Goal: Check status: Check status

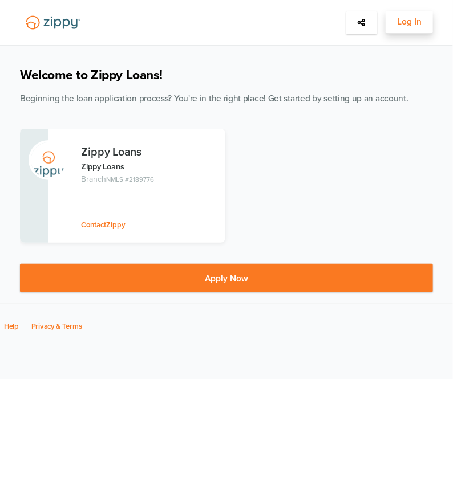
click at [415, 22] on span "Log In" at bounding box center [409, 22] width 25 height 14
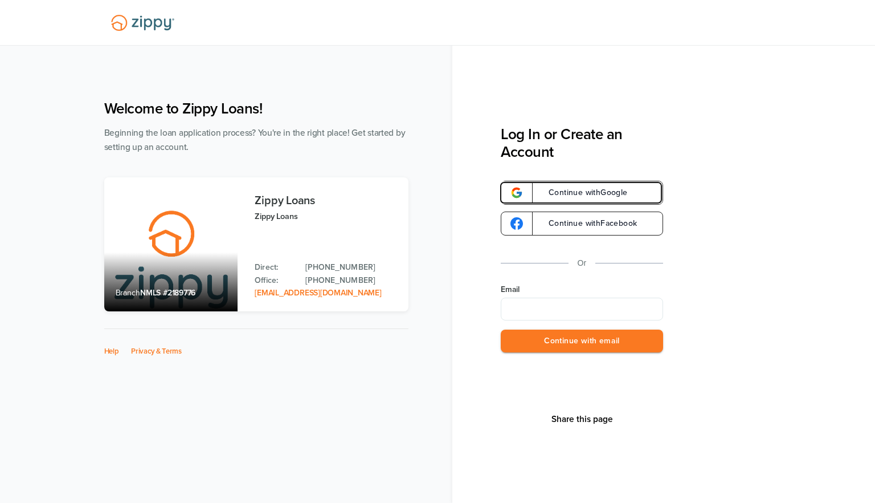
click at [452, 194] on link "Continue with Google" at bounding box center [582, 193] width 162 height 24
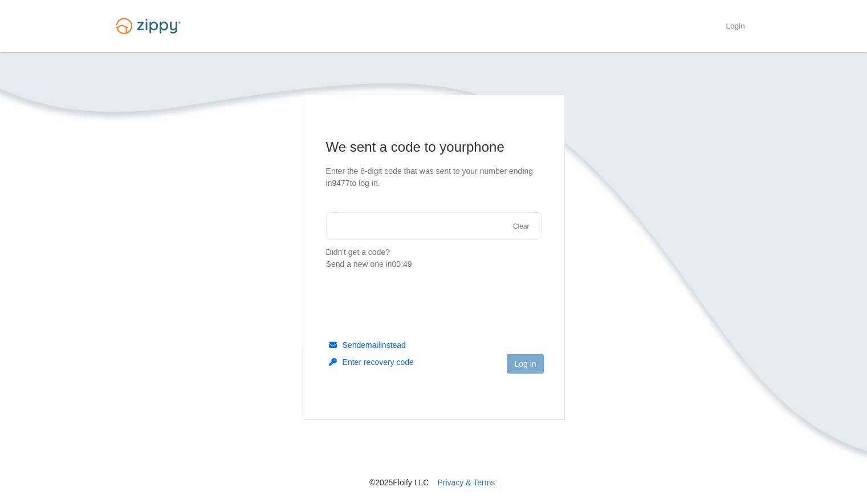
click at [370, 235] on input "text" at bounding box center [433, 225] width 215 height 27
type input "******"
click at [531, 361] on button "Log in" at bounding box center [525, 363] width 36 height 19
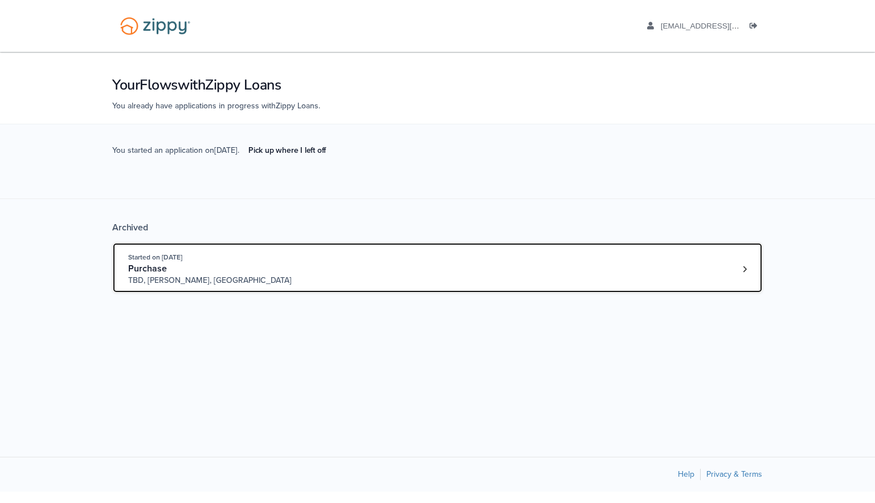
click at [517, 282] on div "Started on Sep. 18th, 2025 Purchase TBD, Durand, MI" at bounding box center [432, 268] width 608 height 35
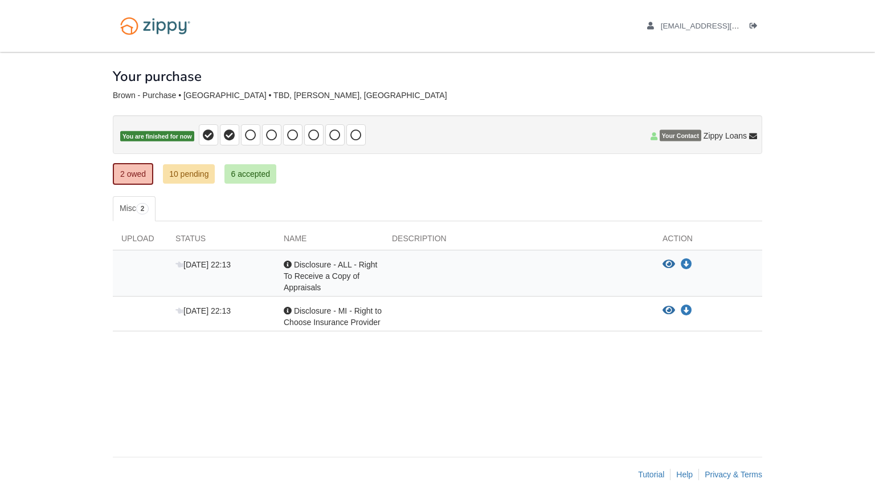
click at [343, 267] on div "Acknowledgement Disclosure - ALL - Right To Receive a Copy of Appraisals" at bounding box center [329, 276] width 108 height 34
click at [341, 271] on span "Disclosure - ALL - Right To Receive a Copy of Appraisals" at bounding box center [330, 276] width 93 height 32
click at [213, 266] on span "[DATE] 22:13" at bounding box center [203, 264] width 55 height 9
drag, startPoint x: 320, startPoint y: 281, endPoint x: 357, endPoint y: 307, distance: 44.6
click at [343, 300] on div "[DATE] 22:13 Acknowledgement Disclosure - ALL - Right To Receive a Copy of Appr…" at bounding box center [438, 290] width 650 height 81
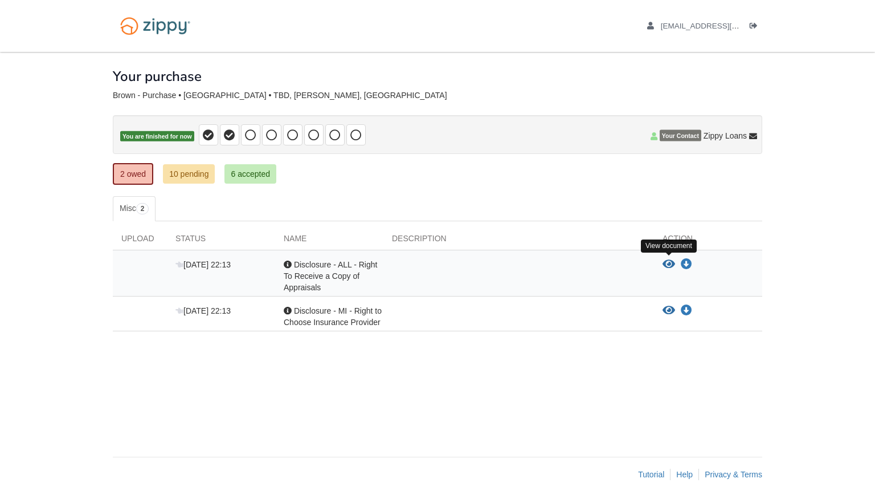
click at [666, 262] on icon "View Disclosure - ALL - Right To Receive a Copy of Appraisals" at bounding box center [669, 264] width 13 height 11
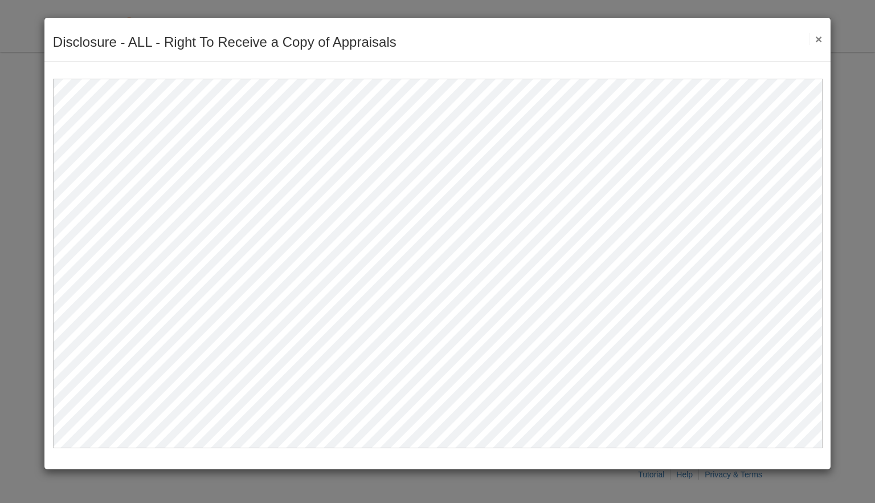
click at [819, 37] on button "×" at bounding box center [815, 39] width 13 height 12
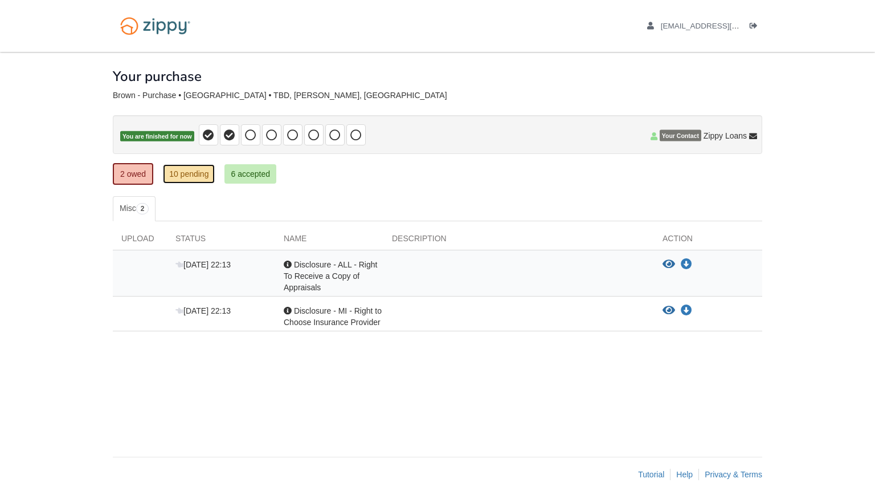
click at [189, 174] on link "10 pending" at bounding box center [189, 173] width 52 height 19
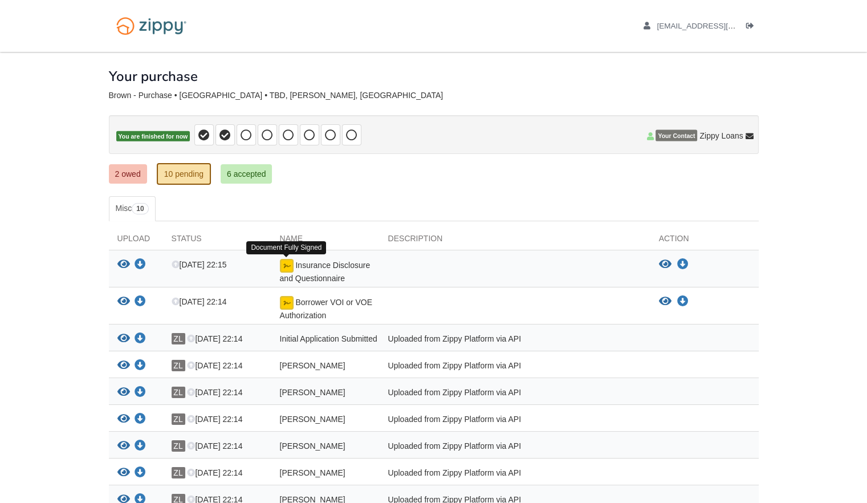
click at [282, 264] on img at bounding box center [287, 266] width 14 height 14
click at [311, 263] on span "Insurance Disclosure and Questionnaire" at bounding box center [325, 271] width 91 height 22
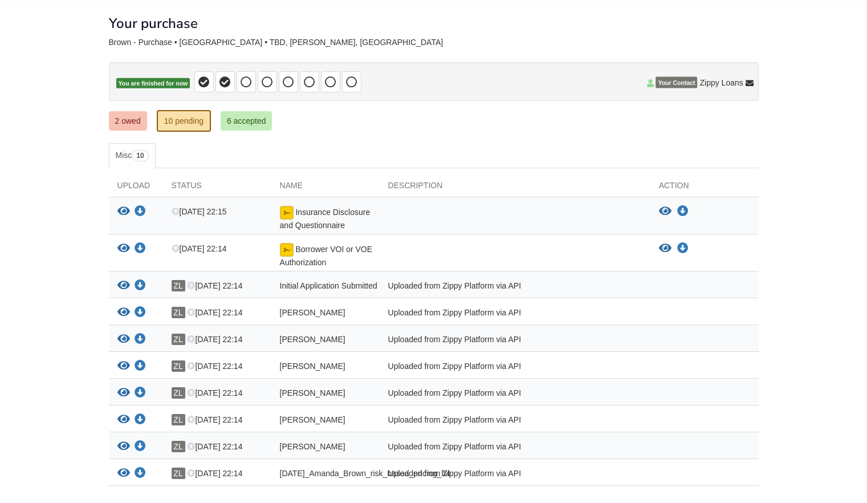
scroll to position [56, 0]
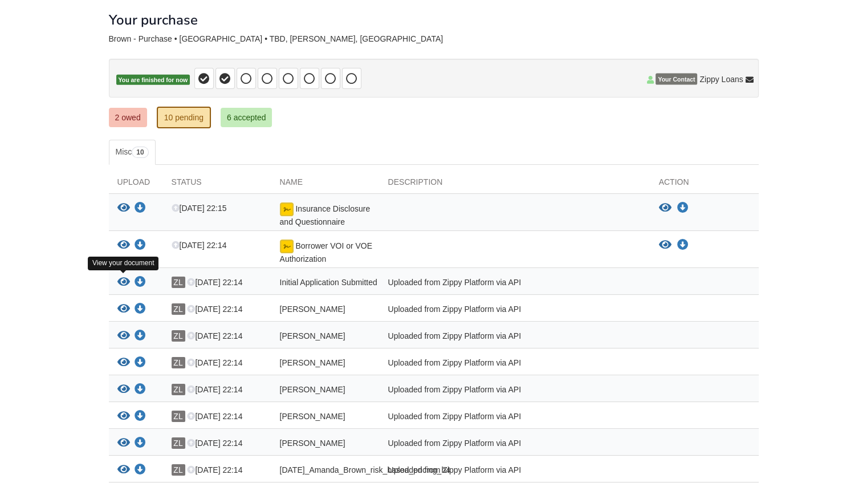
click at [124, 281] on icon "View Initial Application Submitted" at bounding box center [123, 281] width 13 height 11
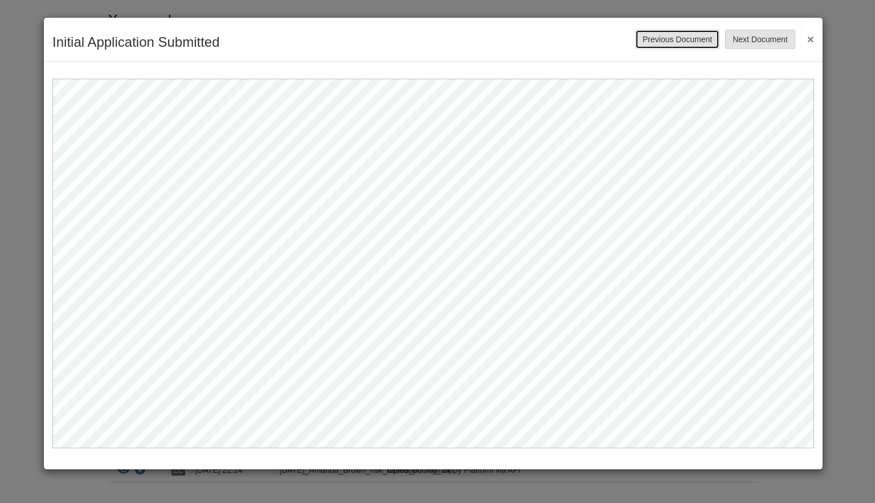
click at [696, 44] on button "Previous Document" at bounding box center [677, 39] width 84 height 19
click at [777, 36] on button "Next Document" at bounding box center [761, 39] width 70 height 19
click at [741, 41] on button "Next Document" at bounding box center [761, 39] width 70 height 19
click at [757, 46] on button "Next Document" at bounding box center [761, 39] width 70 height 19
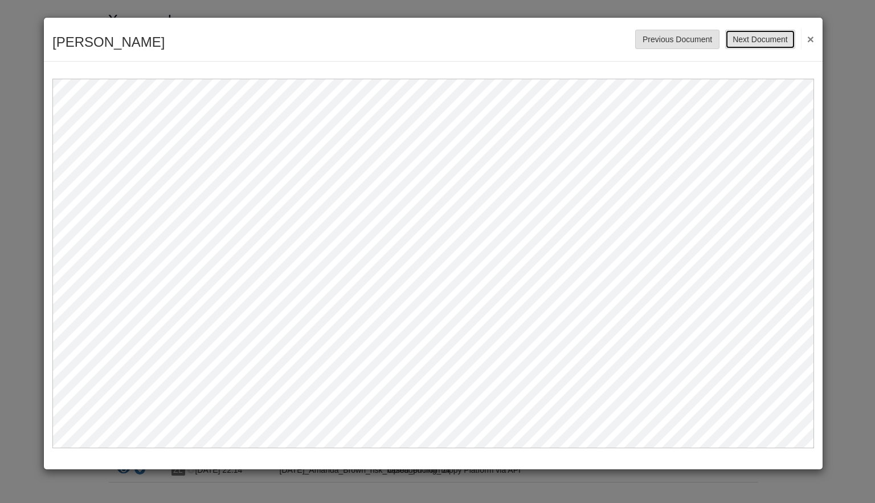
click at [757, 46] on button "Next Document" at bounding box center [761, 39] width 70 height 19
click at [685, 46] on button "Previous Document" at bounding box center [677, 39] width 84 height 19
click at [768, 39] on button "Next Document" at bounding box center [761, 39] width 70 height 19
click at [744, 39] on button "Next Document" at bounding box center [761, 39] width 70 height 19
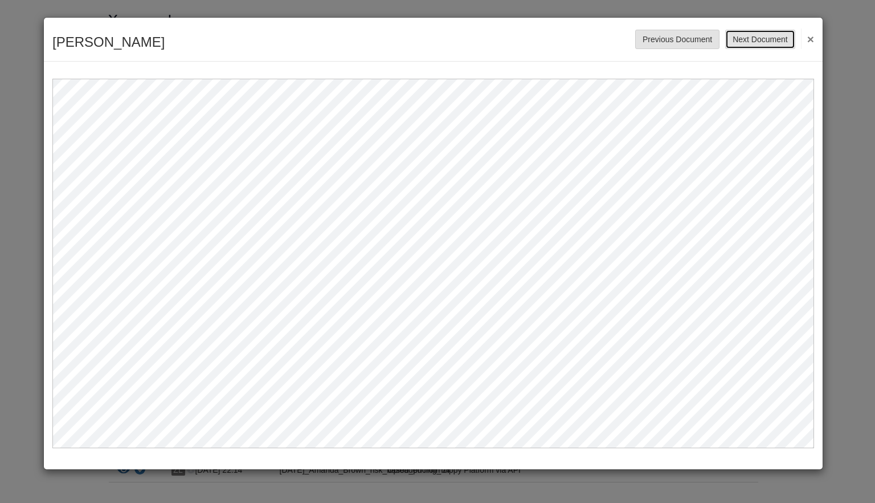
click at [744, 39] on button "Next Document" at bounding box center [761, 39] width 70 height 19
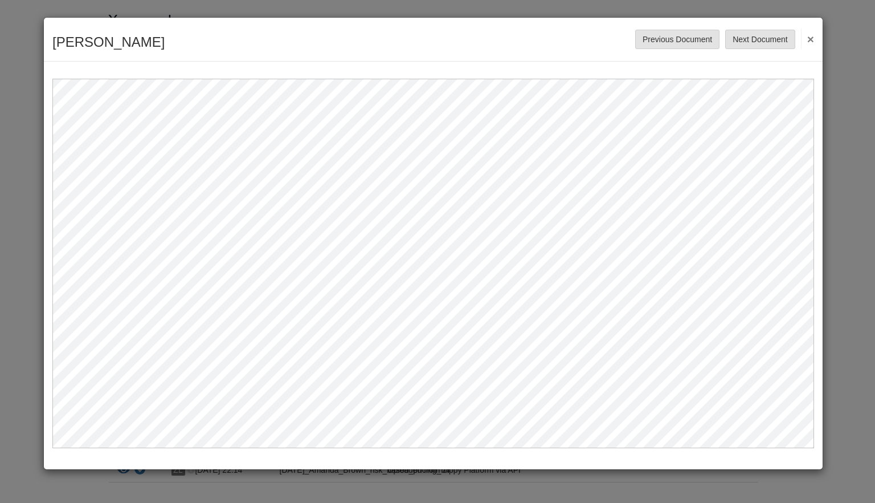
click at [806, 40] on button "×" at bounding box center [807, 38] width 13 height 21
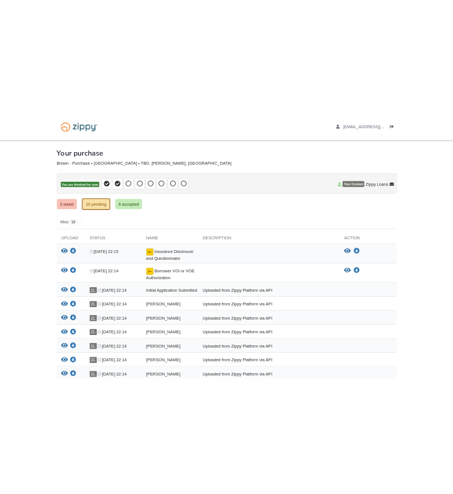
scroll to position [0, 0]
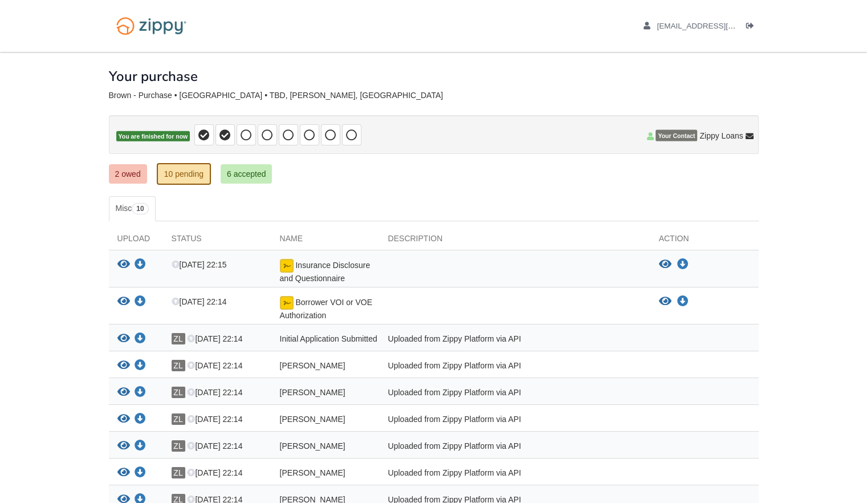
click at [636, 135] on p "You are finished for now" at bounding box center [434, 134] width 650 height 39
click at [797, 406] on body "brownamanda752@gmail.com Logout ×" at bounding box center [433, 315] width 867 height 630
